Goal: Task Accomplishment & Management: Use online tool/utility

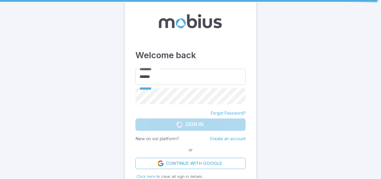
click at [187, 125] on form "******** ****** ******** ******** Forgot Password? Sign In New on our platform?…" at bounding box center [190, 119] width 110 height 100
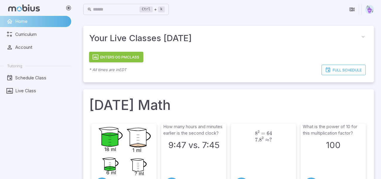
click at [115, 57] on button "Enter 5:00 PM Class" at bounding box center [116, 57] width 54 height 11
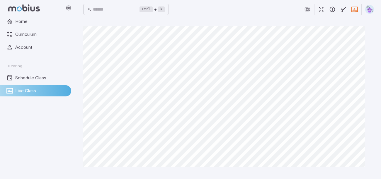
click at [322, 7] on icon "button" at bounding box center [321, 9] width 6 height 6
click at [317, 13] on button "button" at bounding box center [321, 9] width 11 height 11
click at [325, 9] on button "button" at bounding box center [321, 9] width 11 height 11
click at [323, 10] on icon "button" at bounding box center [321, 9] width 6 height 6
click at [321, 12] on icon "button" at bounding box center [321, 9] width 6 height 6
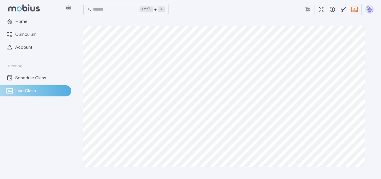
click at [324, 10] on icon "button" at bounding box center [321, 9] width 6 height 6
